Goal: Book appointment/travel/reservation

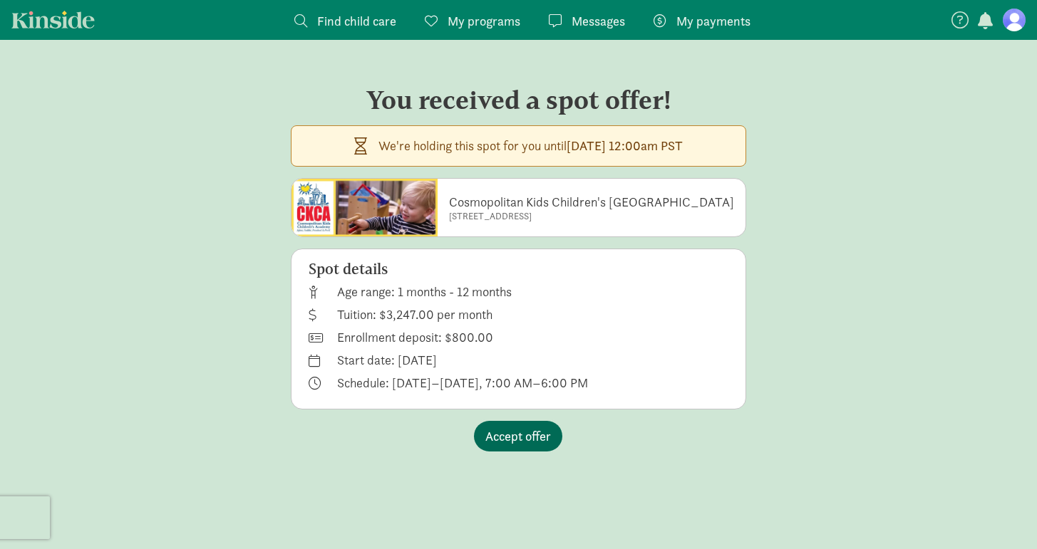
click at [504, 429] on span "Accept offer" at bounding box center [518, 436] width 66 height 19
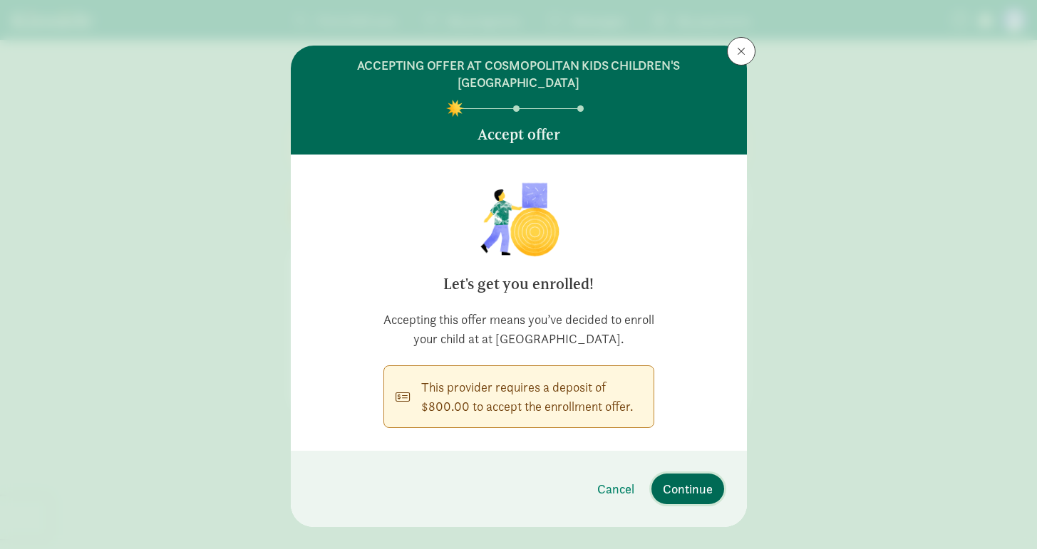
click at [677, 499] on span "Continue" at bounding box center [688, 488] width 50 height 19
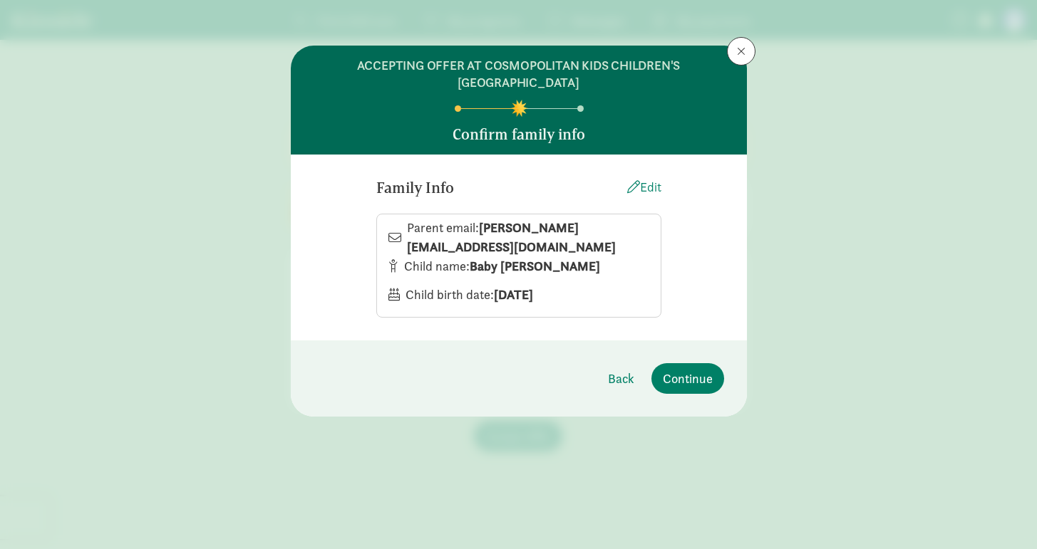
click at [658, 188] on div "Edit" at bounding box center [644, 186] width 34 height 19
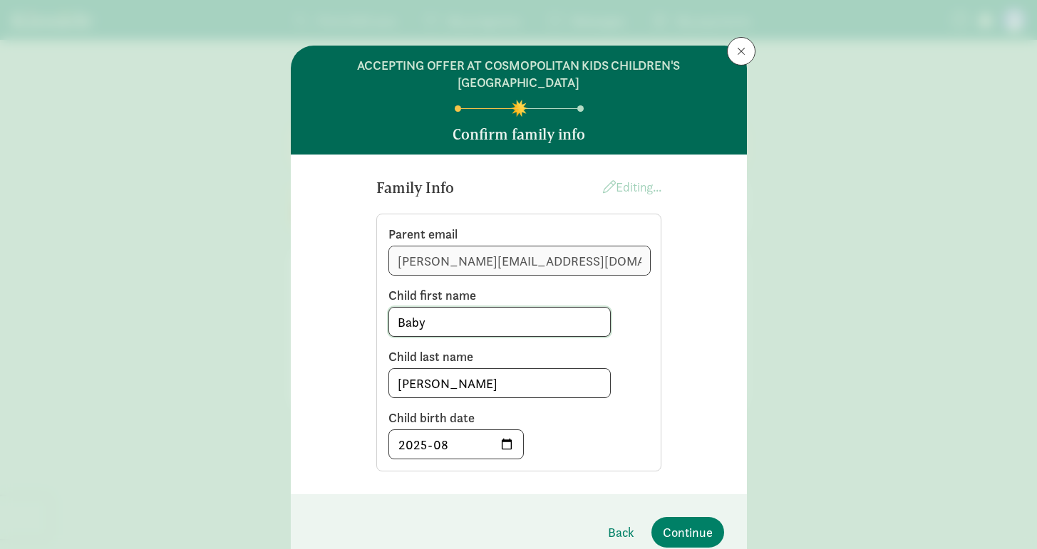
click at [411, 313] on input "Baby" at bounding box center [499, 322] width 221 height 28
click at [410, 313] on input "Baby" at bounding box center [499, 322] width 221 height 28
type input "[PERSON_NAME]"
click at [759, 333] on div "ACCEPTING OFFER AT COSMOPOLITAN KIDS CHILDREN'S DOWNTOWN ACADEMY Confirm family…" at bounding box center [518, 274] width 1037 height 549
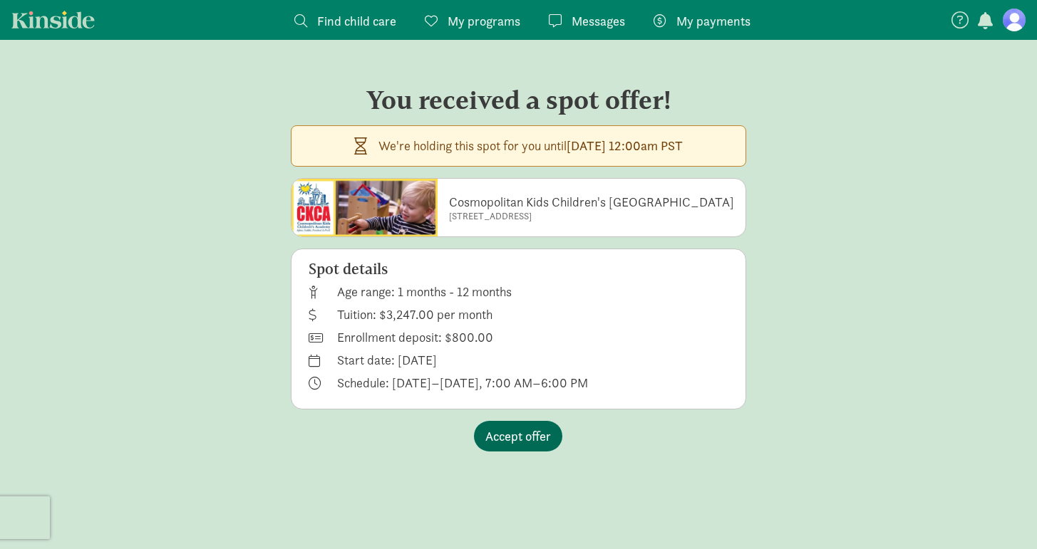
click at [546, 441] on span "Accept offer" at bounding box center [518, 436] width 66 height 19
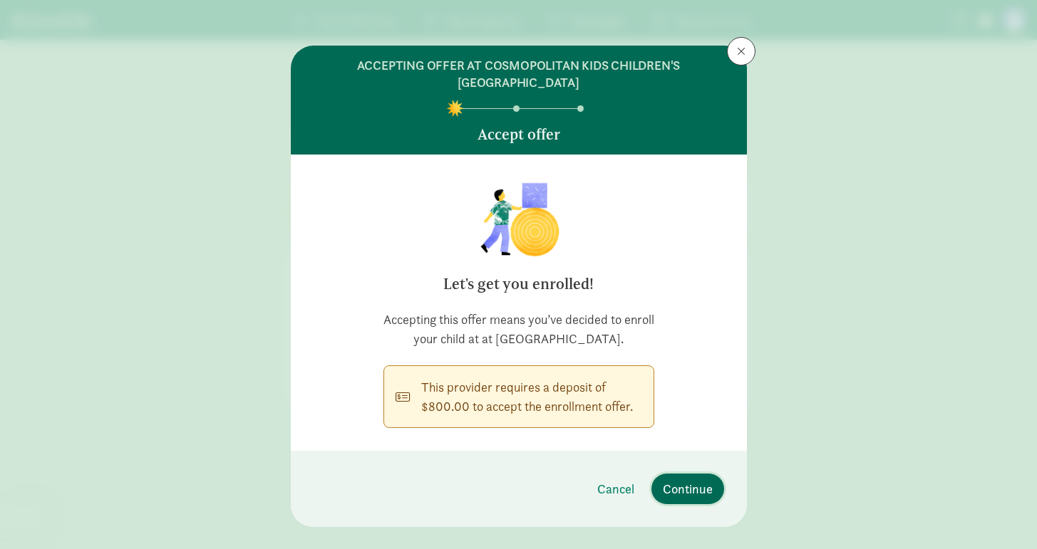
click at [702, 499] on span "Continue" at bounding box center [688, 488] width 50 height 19
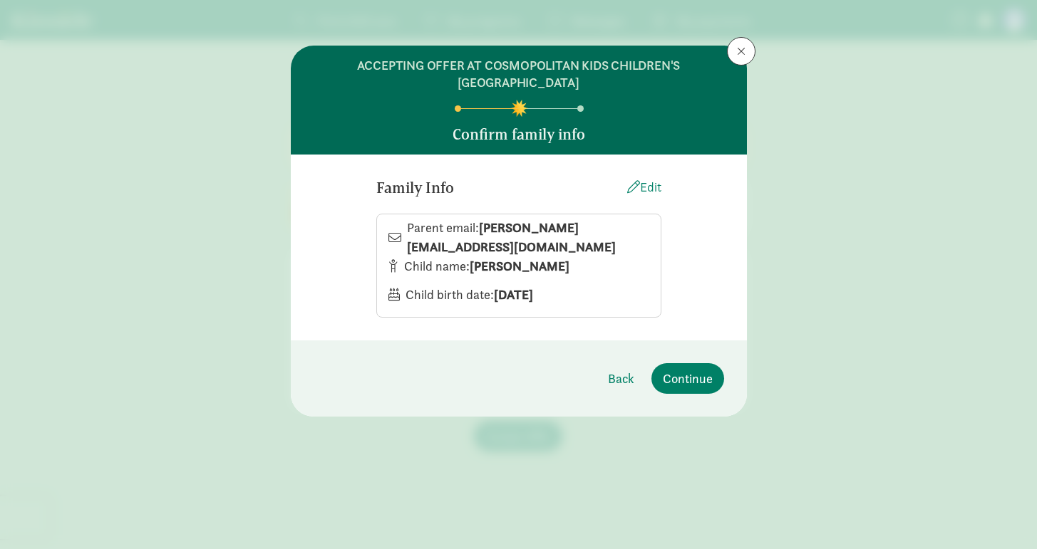
click at [638, 192] on div "Edit" at bounding box center [644, 186] width 34 height 19
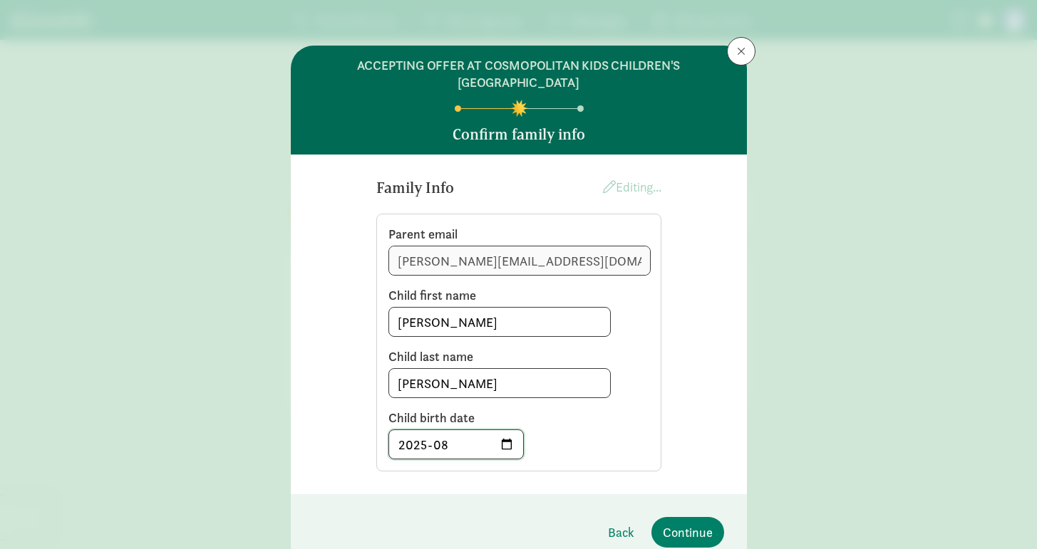
click at [505, 450] on input "2025-08" at bounding box center [456, 444] width 134 height 28
click at [451, 445] on input "2025-08" at bounding box center [456, 444] width 134 height 28
click at [500, 448] on input "2025-08" at bounding box center [456, 444] width 134 height 28
click at [593, 462] on div "Parent email fancher.lexy@gmail.com Child first name Calvin Child last name Fan…" at bounding box center [518, 343] width 285 height 258
click at [678, 526] on span "Continue" at bounding box center [688, 532] width 50 height 19
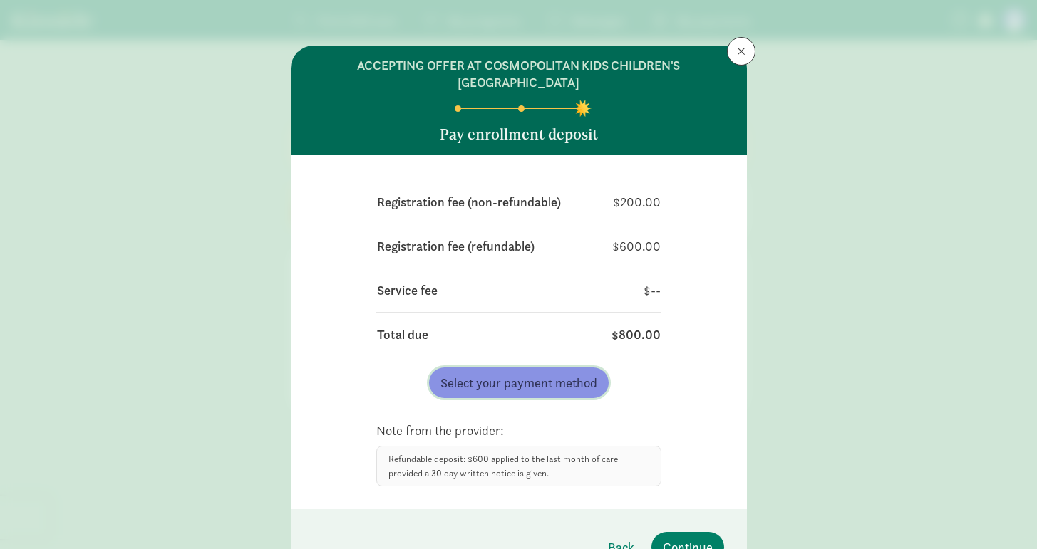
click at [569, 384] on span "Select your payment method" at bounding box center [518, 382] width 157 height 19
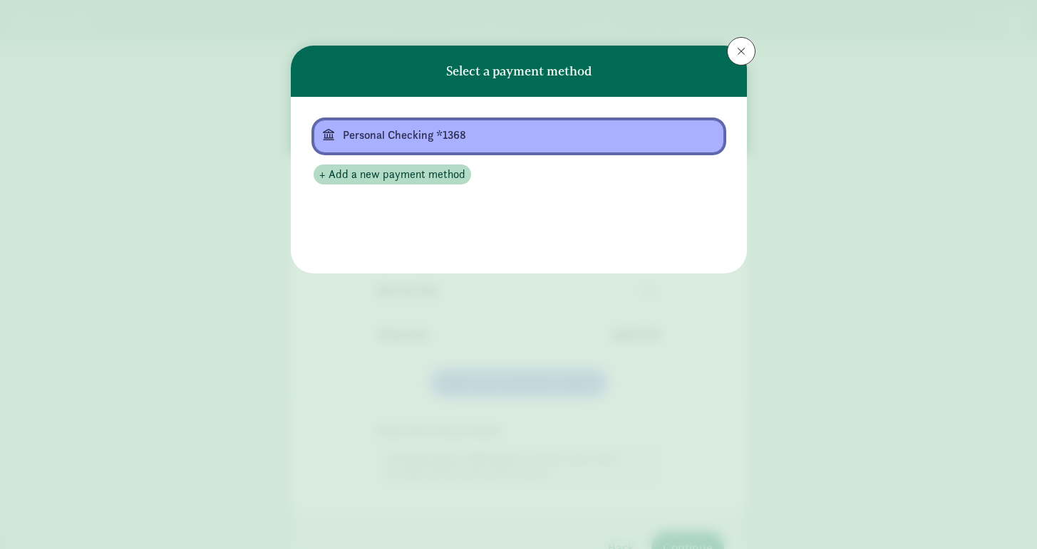
click at [596, 135] on div "Personal Checking *1368" at bounding box center [517, 135] width 349 height 17
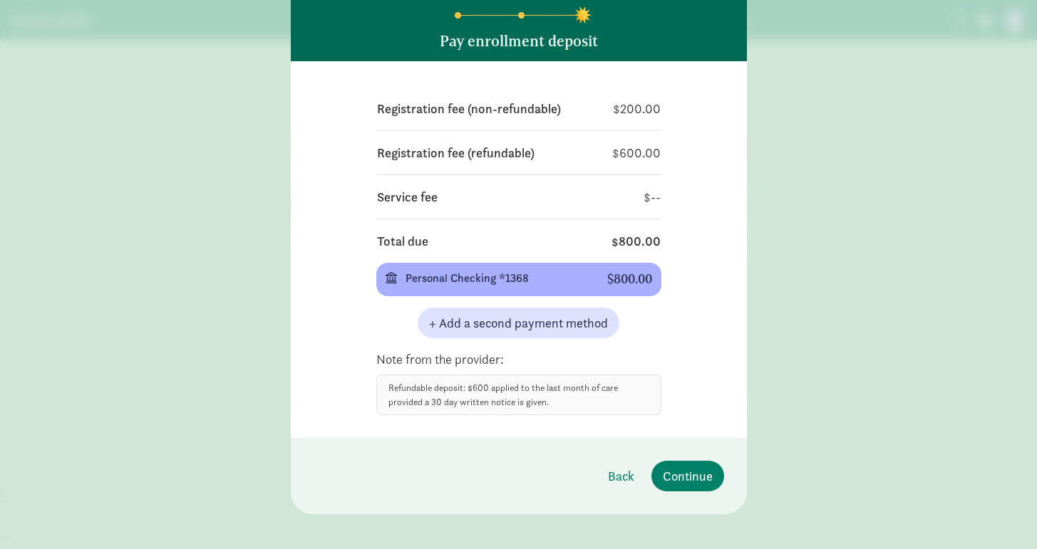
scroll to position [104, 0]
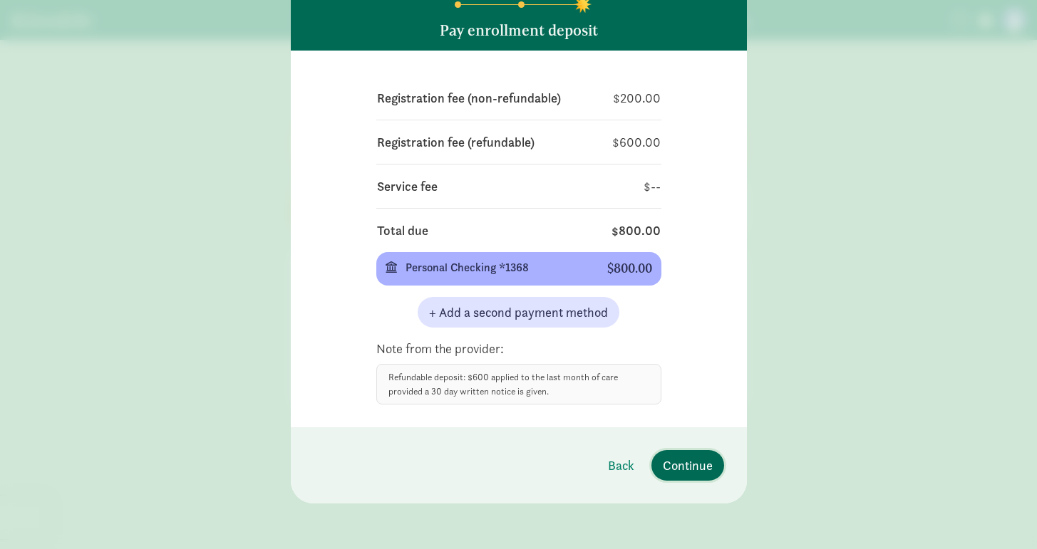
click at [675, 471] on span "Continue" at bounding box center [688, 465] width 50 height 19
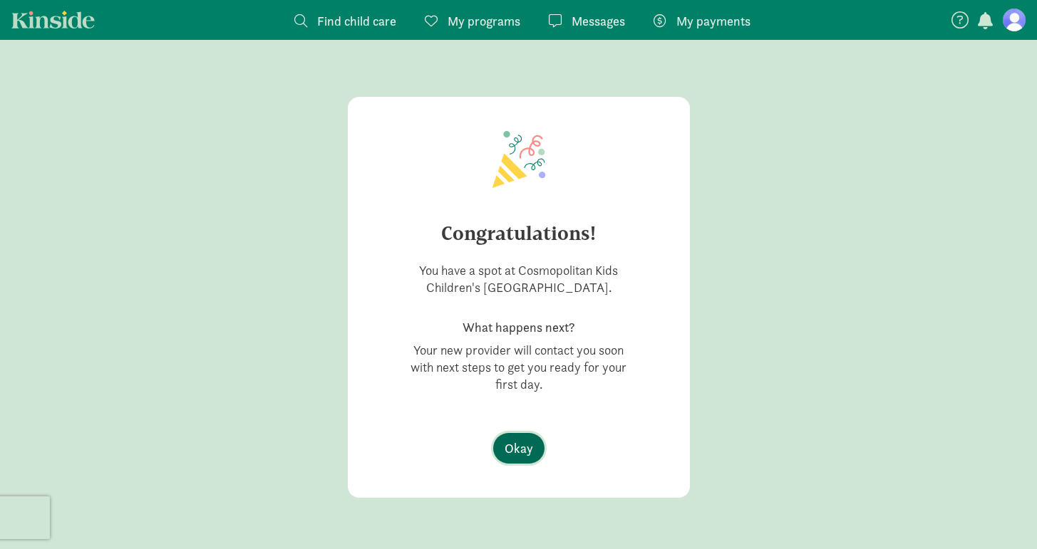
click at [516, 445] on span "Okay" at bounding box center [518, 448] width 28 height 19
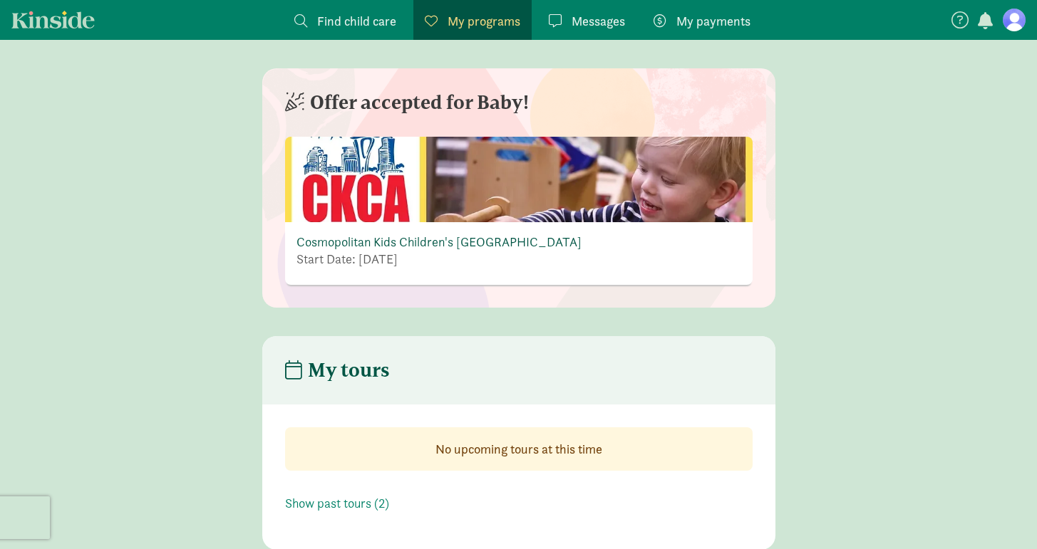
click at [405, 241] on link "Cosmopolitan Kids Children's [GEOGRAPHIC_DATA]" at bounding box center [438, 242] width 285 height 16
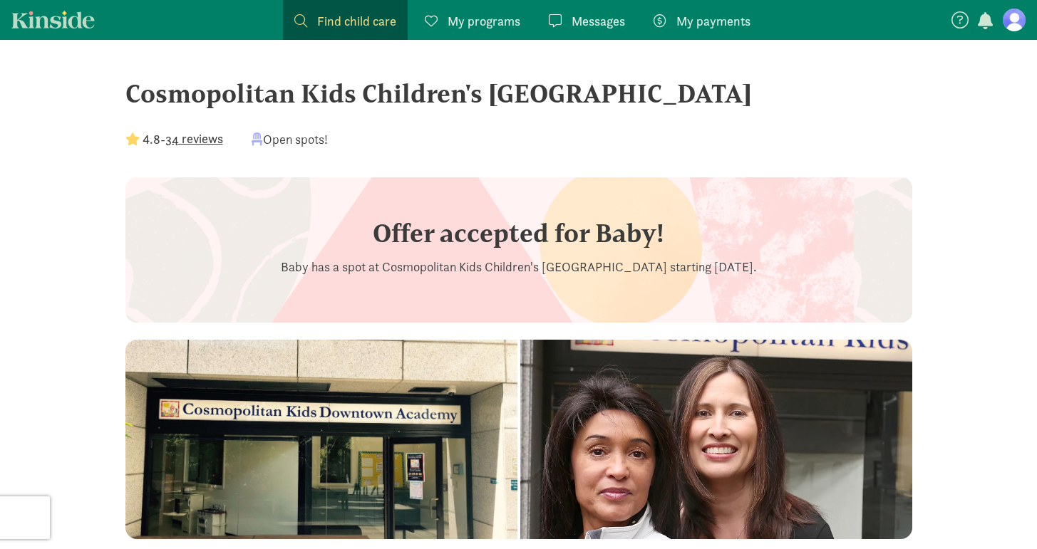
click at [202, 150] on div "Cosmopolitan Kids Children's [GEOGRAPHIC_DATA] 4.8 - 34 reviews Open spots!" at bounding box center [518, 125] width 786 height 103
click at [199, 144] on button "34 reviews" at bounding box center [194, 138] width 58 height 19
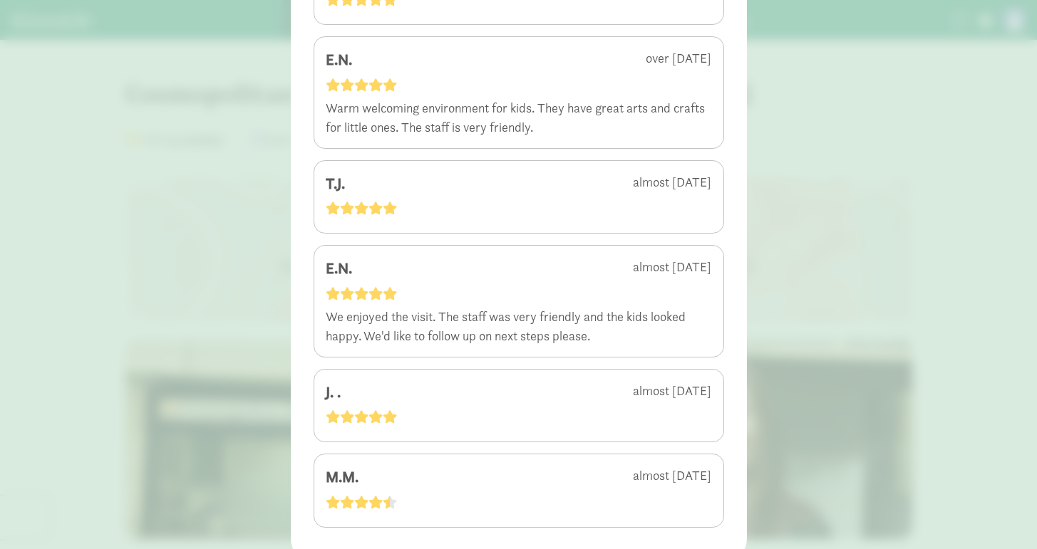
scroll to position [3129, 0]
click at [111, 326] on div "4.8 - 34 reviews F.R. about [DATE] F.R. about [DATE] I.T. [DATE] The staff was …" at bounding box center [518, 274] width 1037 height 549
